Goal: Navigation & Orientation: Find specific page/section

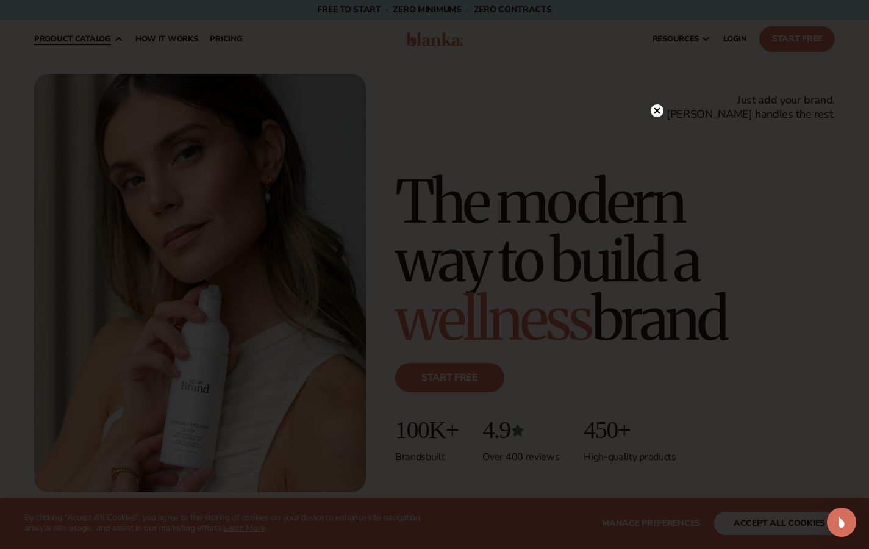
click at [94, 131] on div at bounding box center [434, 274] width 869 height 549
click at [660, 135] on circle at bounding box center [657, 135] width 13 height 13
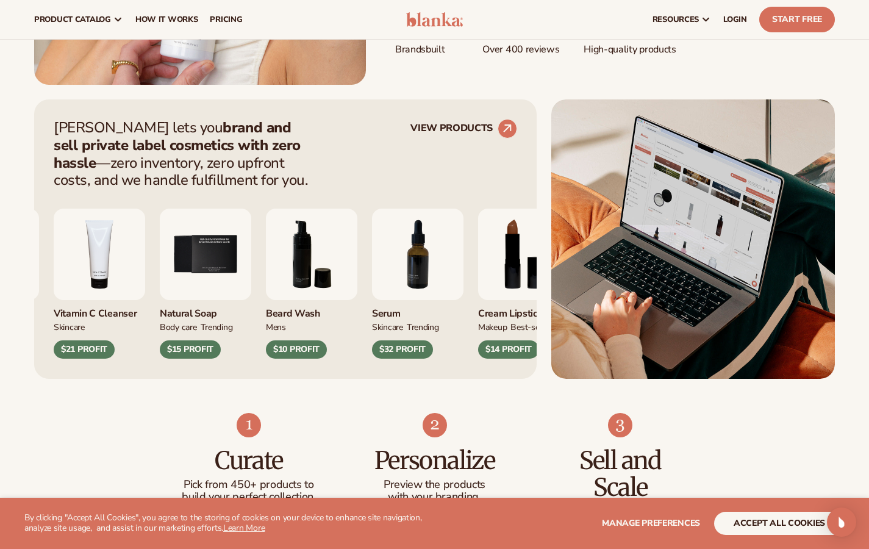
scroll to position [27, 0]
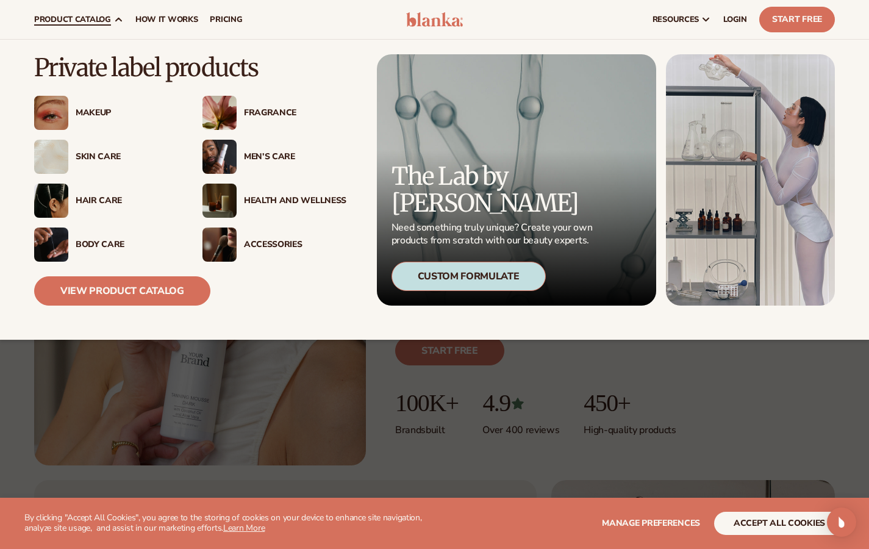
click at [246, 246] on div "Accessories" at bounding box center [295, 245] width 102 height 10
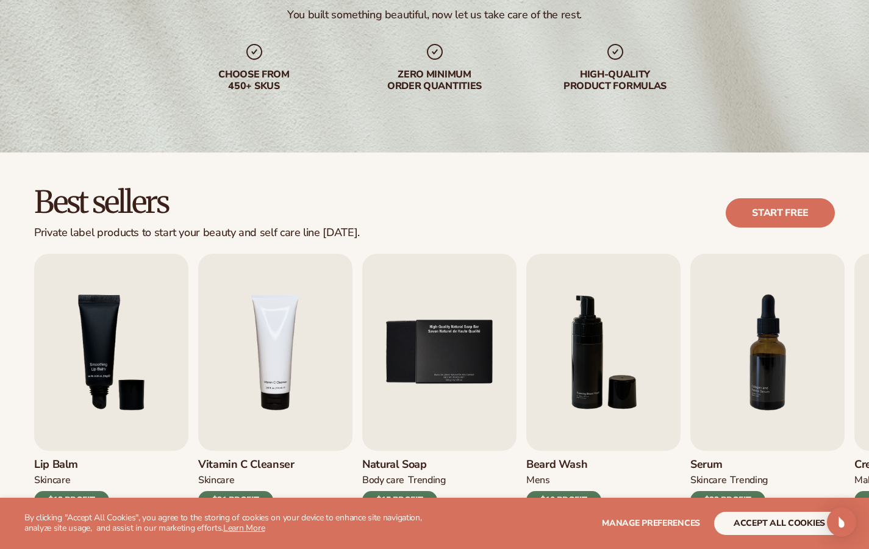
scroll to position [279, 0]
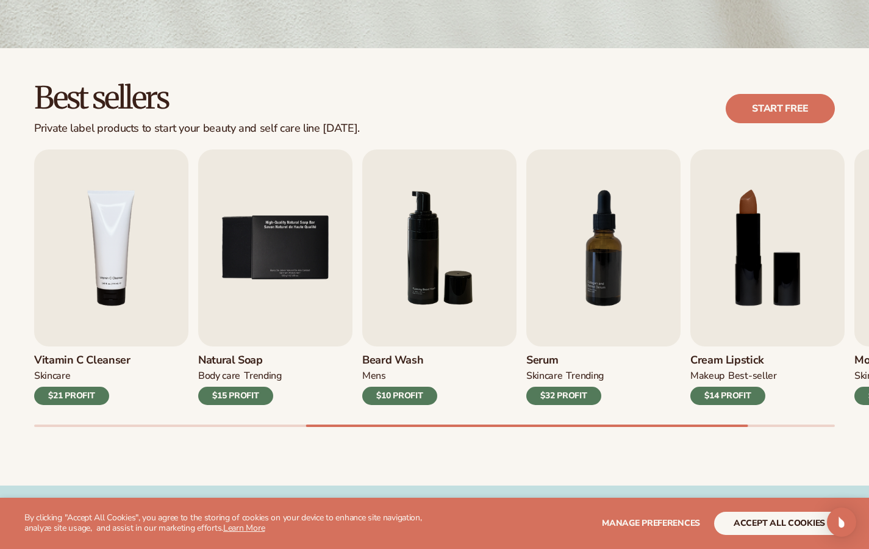
click at [764, 523] on button "accept all cookies" at bounding box center [779, 523] width 130 height 23
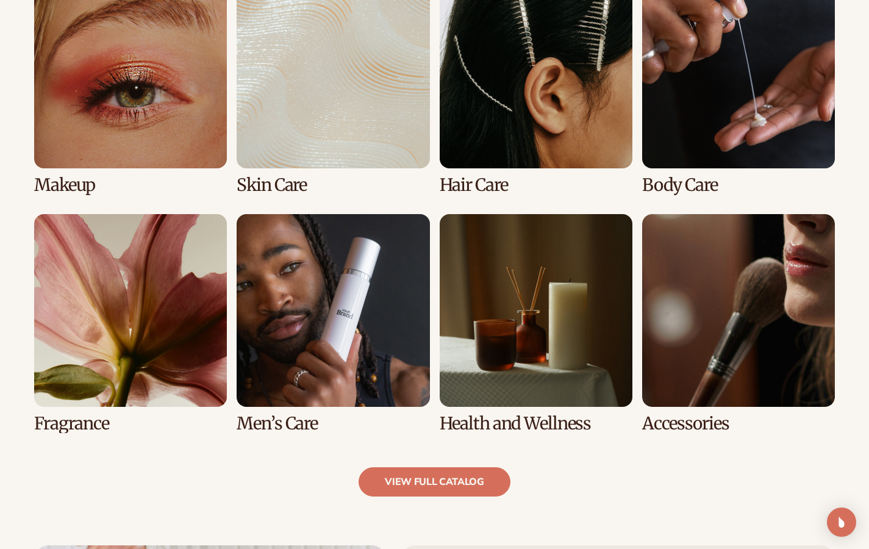
scroll to position [921, 0]
